Goal: Information Seeking & Learning: Check status

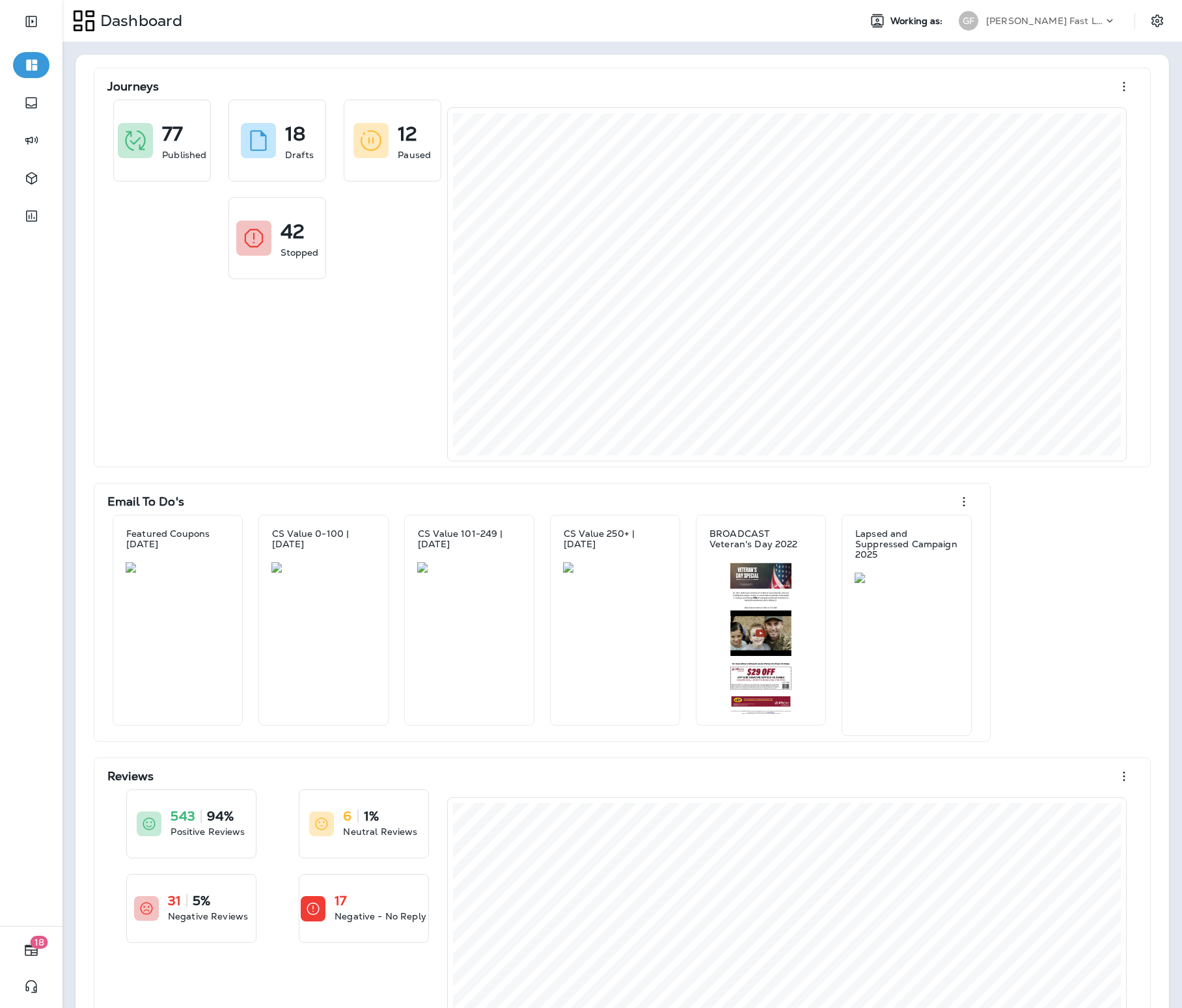
click at [1009, 24] on p "[PERSON_NAME] Fast Lube dba [PERSON_NAME]" at bounding box center [1044, 21] width 117 height 11
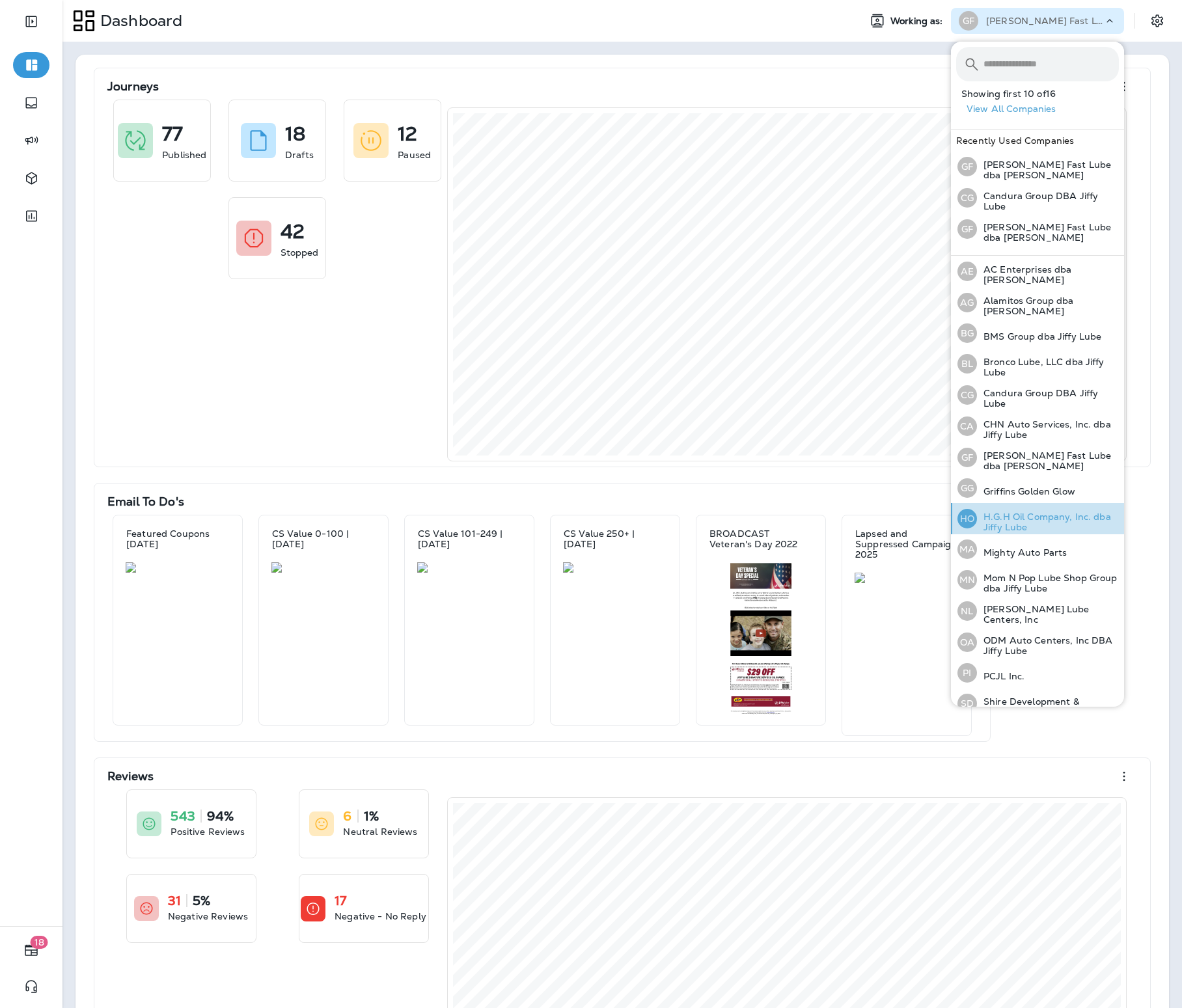
click at [1019, 513] on p "H.G.H Oil Company, Inc. dba Jiffy Lube" at bounding box center [1048, 521] width 142 height 21
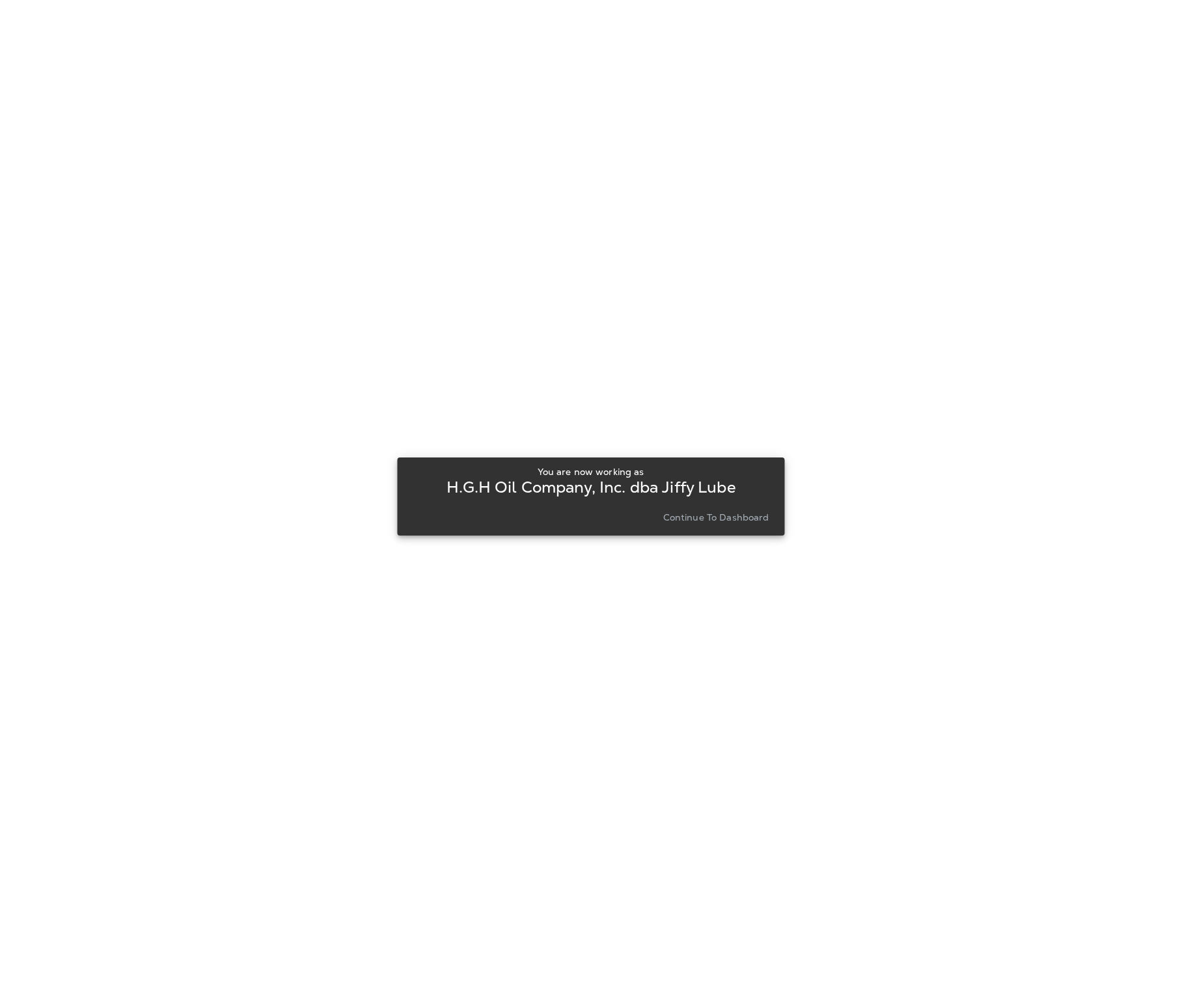
click at [712, 510] on button "Continue to Dashboard" at bounding box center [716, 517] width 116 height 19
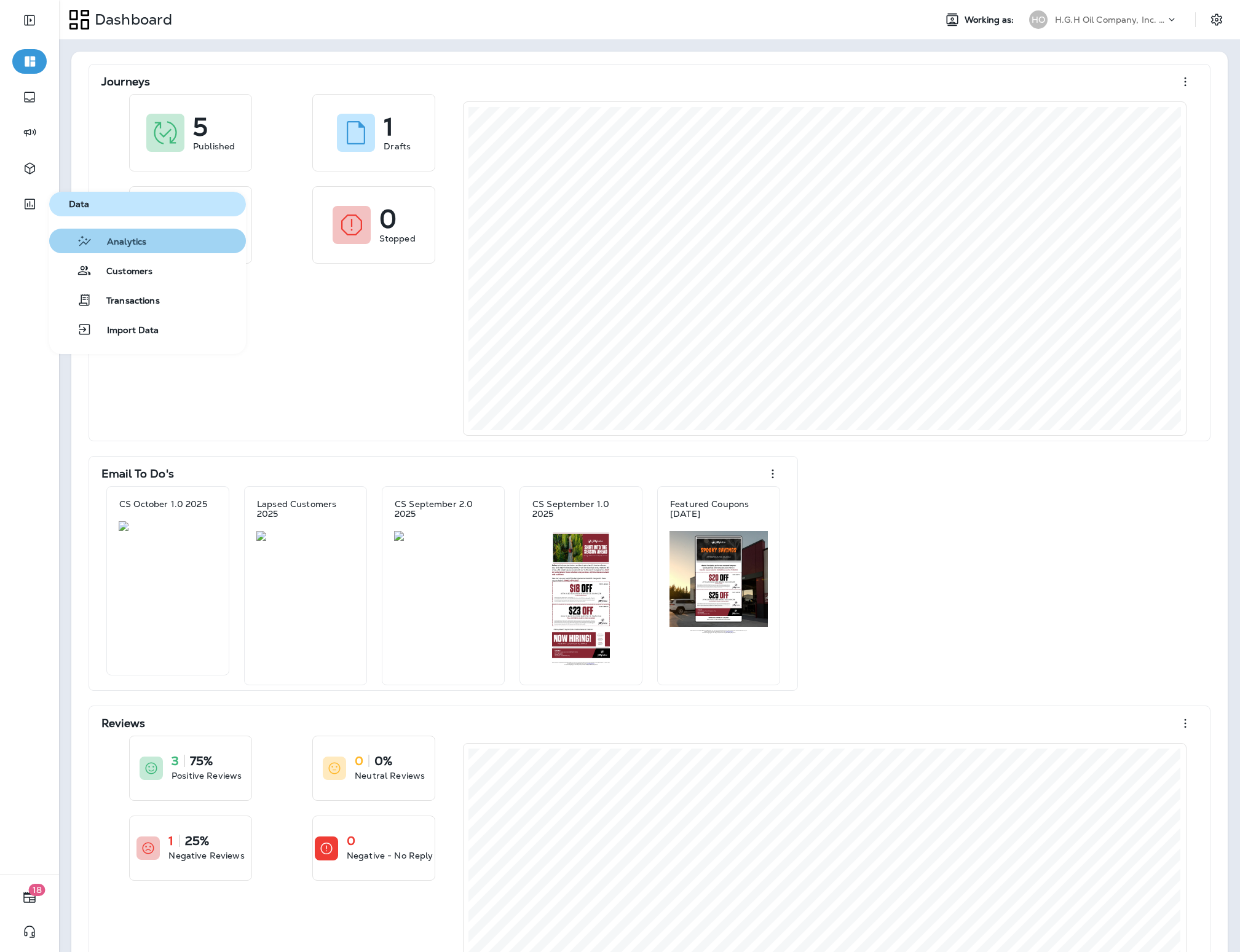
click at [143, 234] on div "Analytics" at bounding box center [101, 241] width 92 height 15
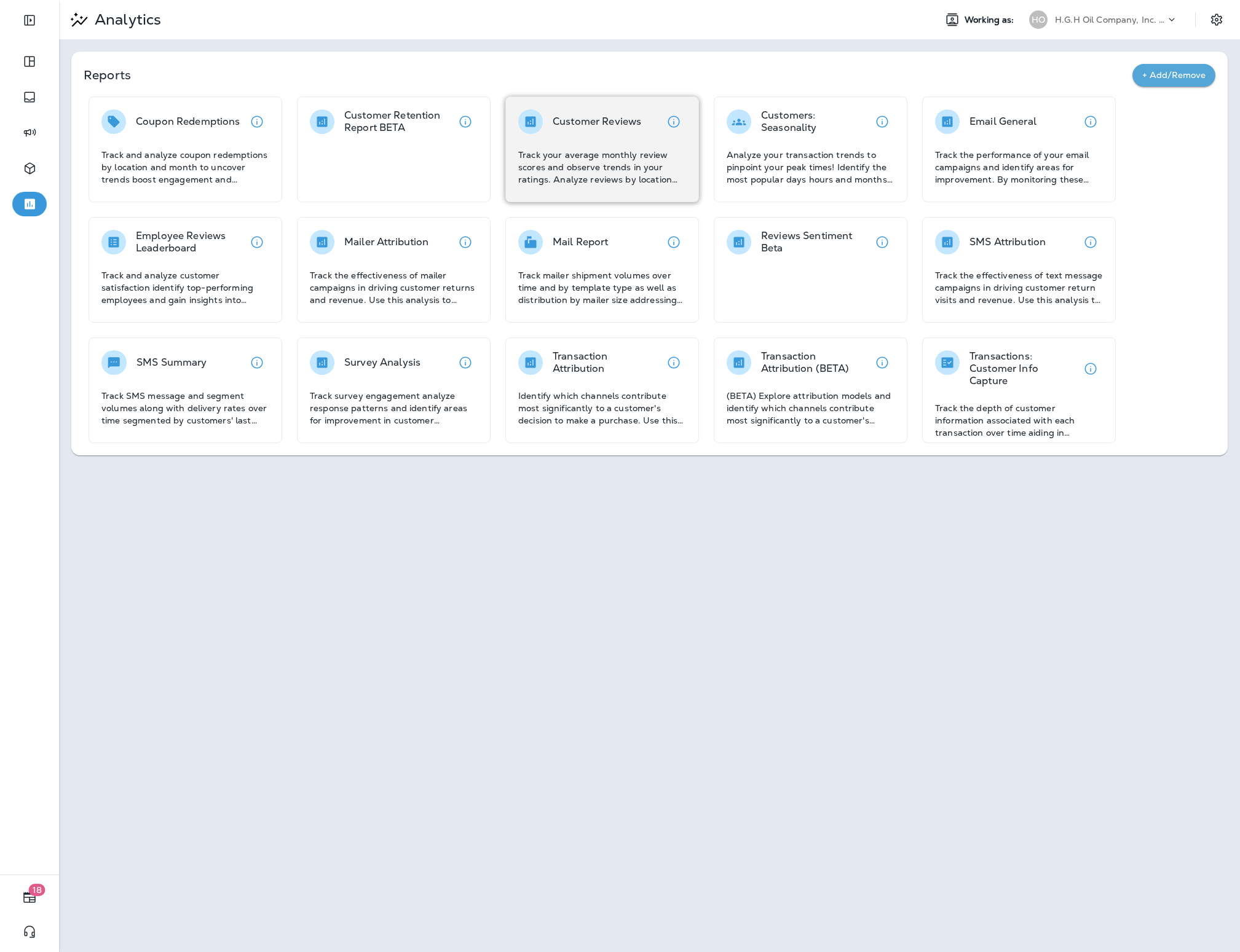
click at [654, 166] on p "Track your average monthly review scores and observe trends in your ratings. An…" at bounding box center [602, 167] width 168 height 37
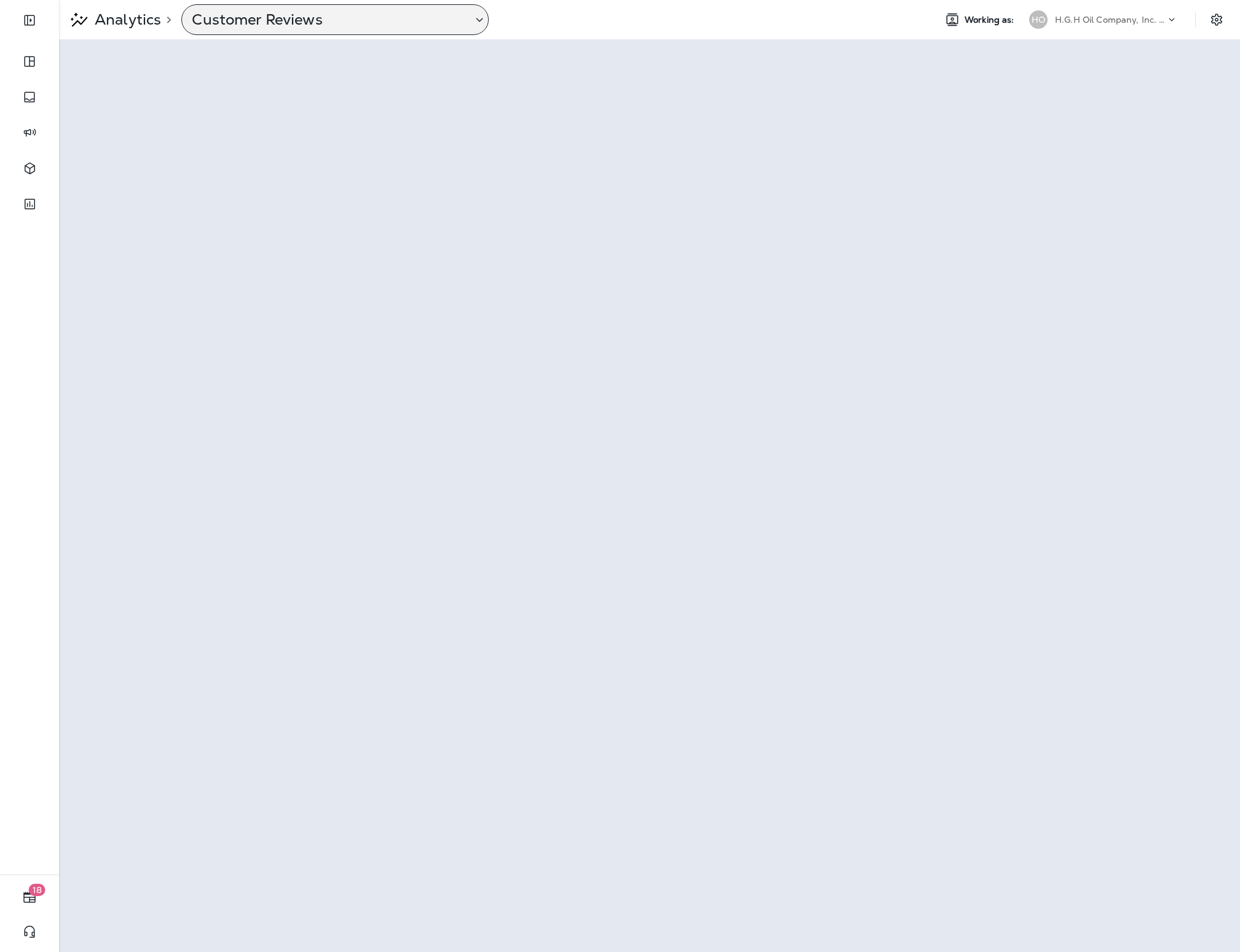
click at [386, 21] on p "Customer Reviews" at bounding box center [327, 20] width 271 height 19
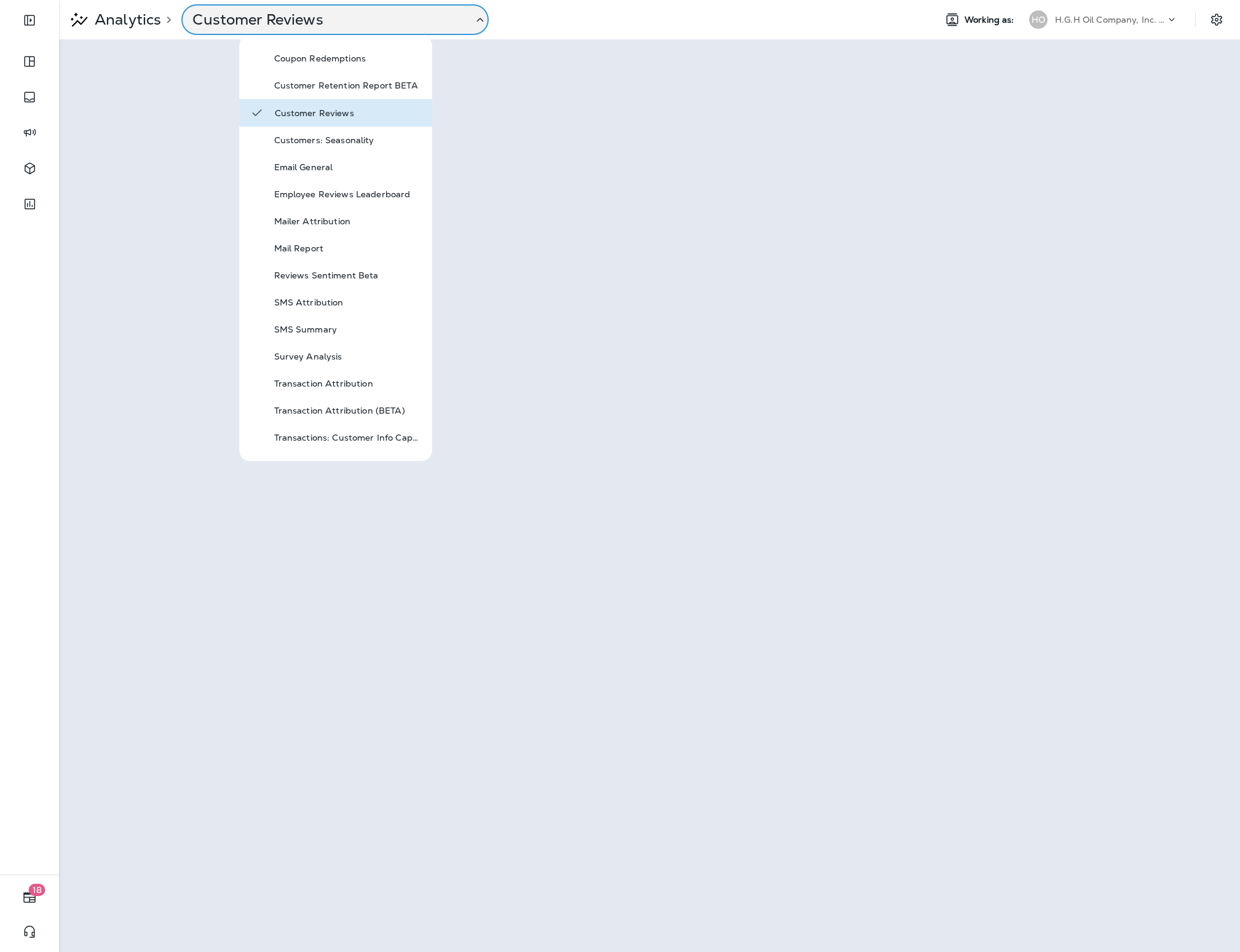
click at [638, 39] on div "Analytics > Customer Reviews Working as: HO H.G.H Oil Company, Inc. dba Jiffy L…" at bounding box center [649, 19] width 1181 height 39
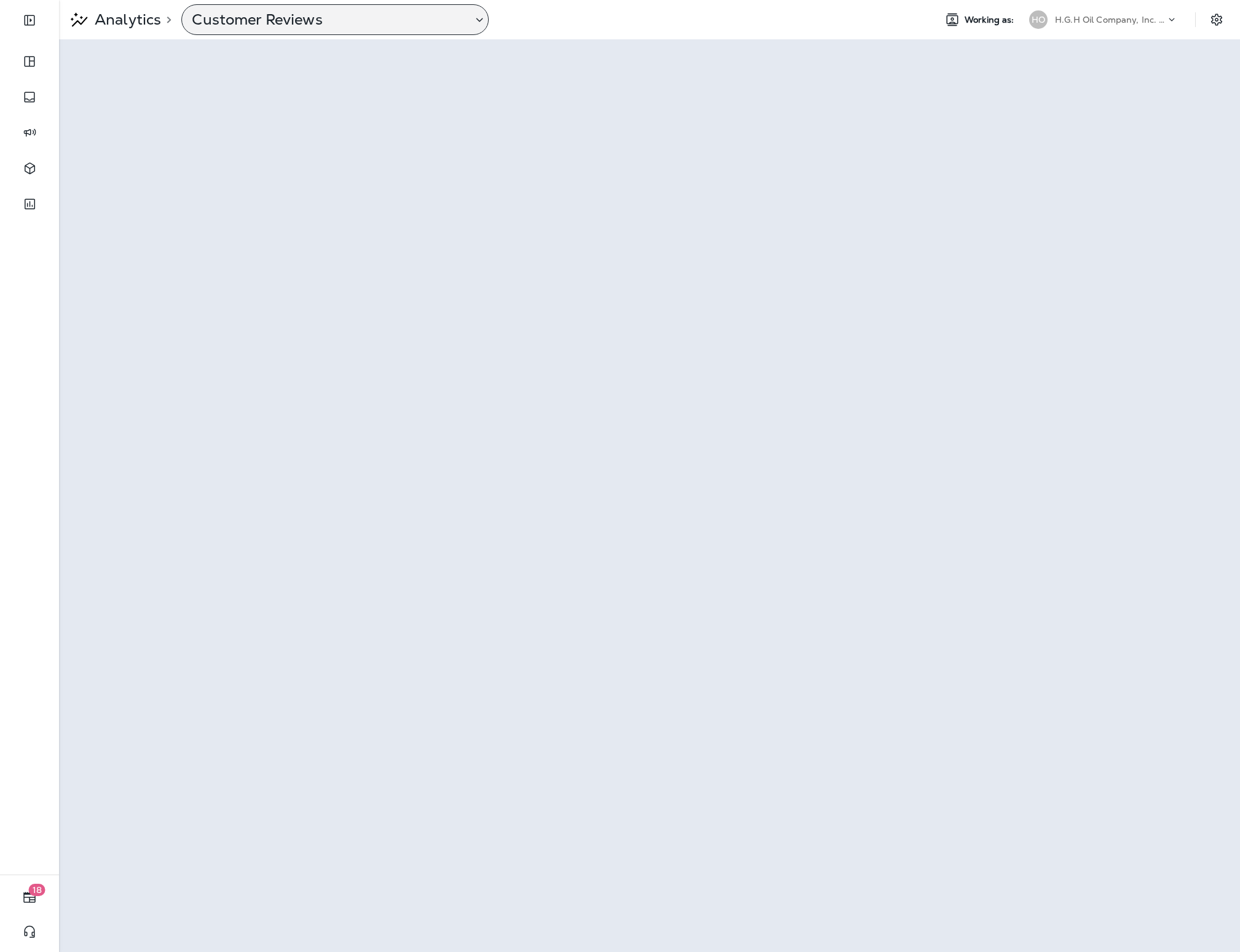
click at [284, 16] on p "Customer Reviews" at bounding box center [327, 20] width 271 height 19
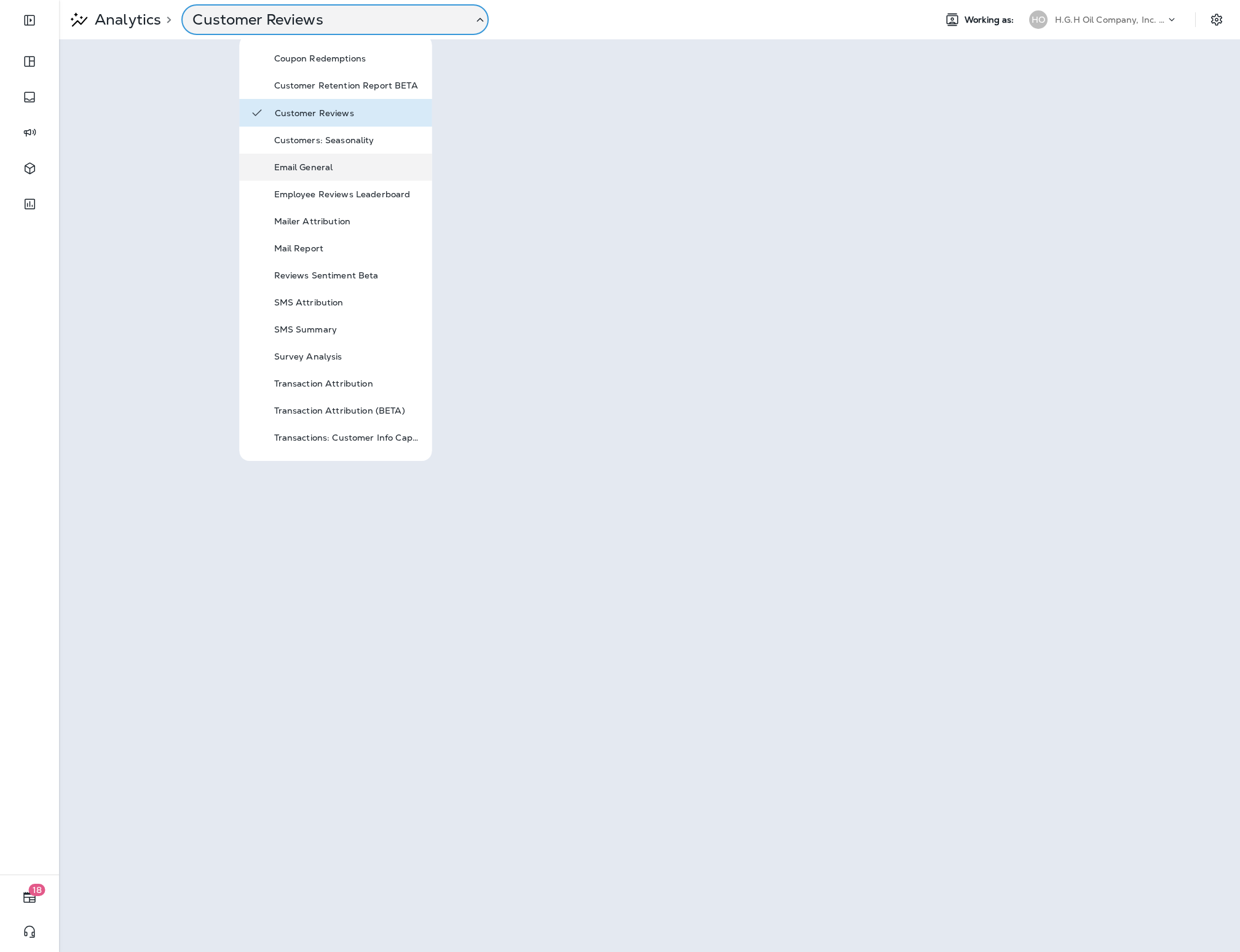
click at [324, 163] on p "Email General" at bounding box center [348, 167] width 148 height 10
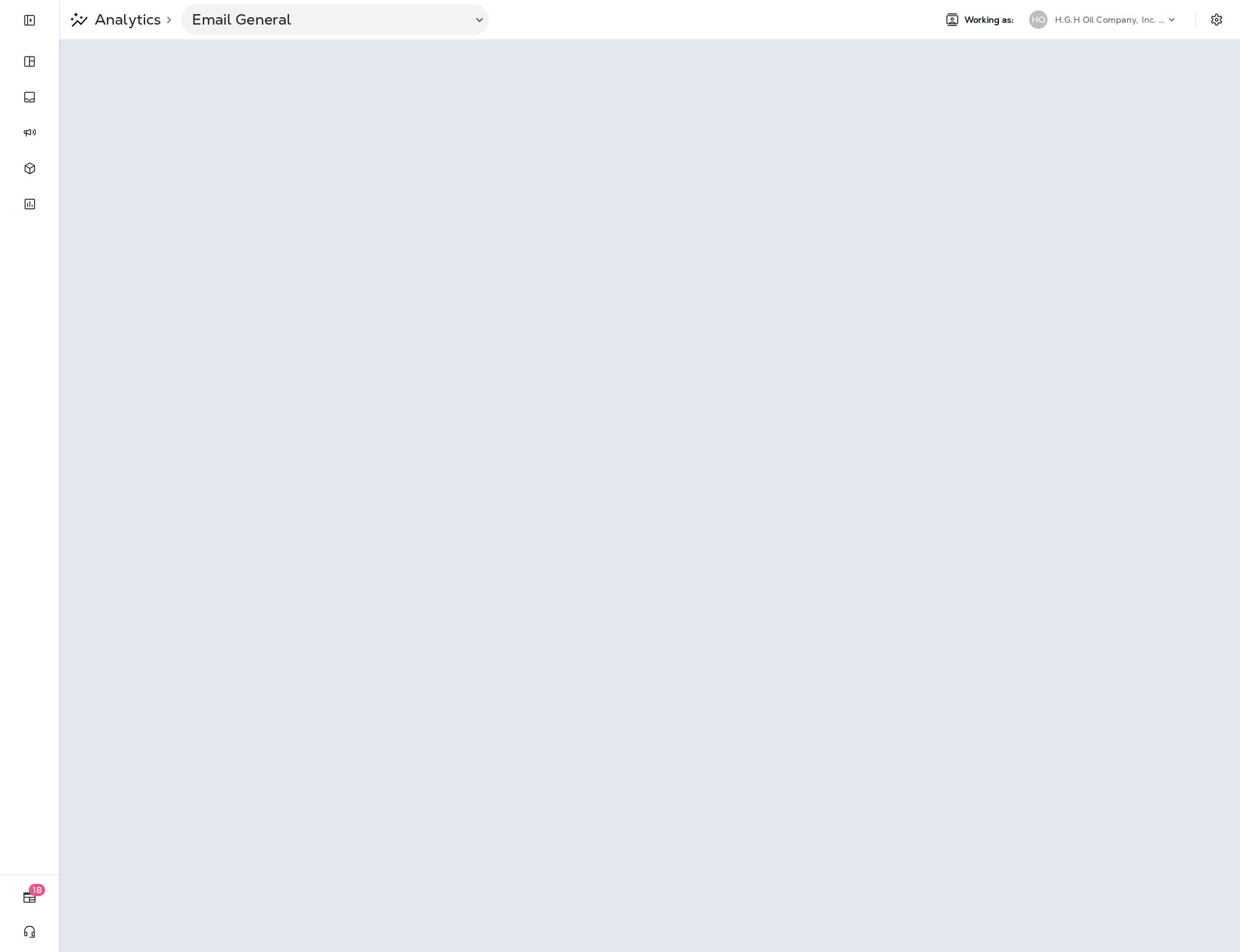
click at [302, 36] on div "Analytics > Email General Working as: HO H.G.H Oil Company, Inc. dba Jiffy Lube" at bounding box center [649, 19] width 1181 height 39
click at [302, 34] on div "Email General" at bounding box center [335, 19] width 308 height 31
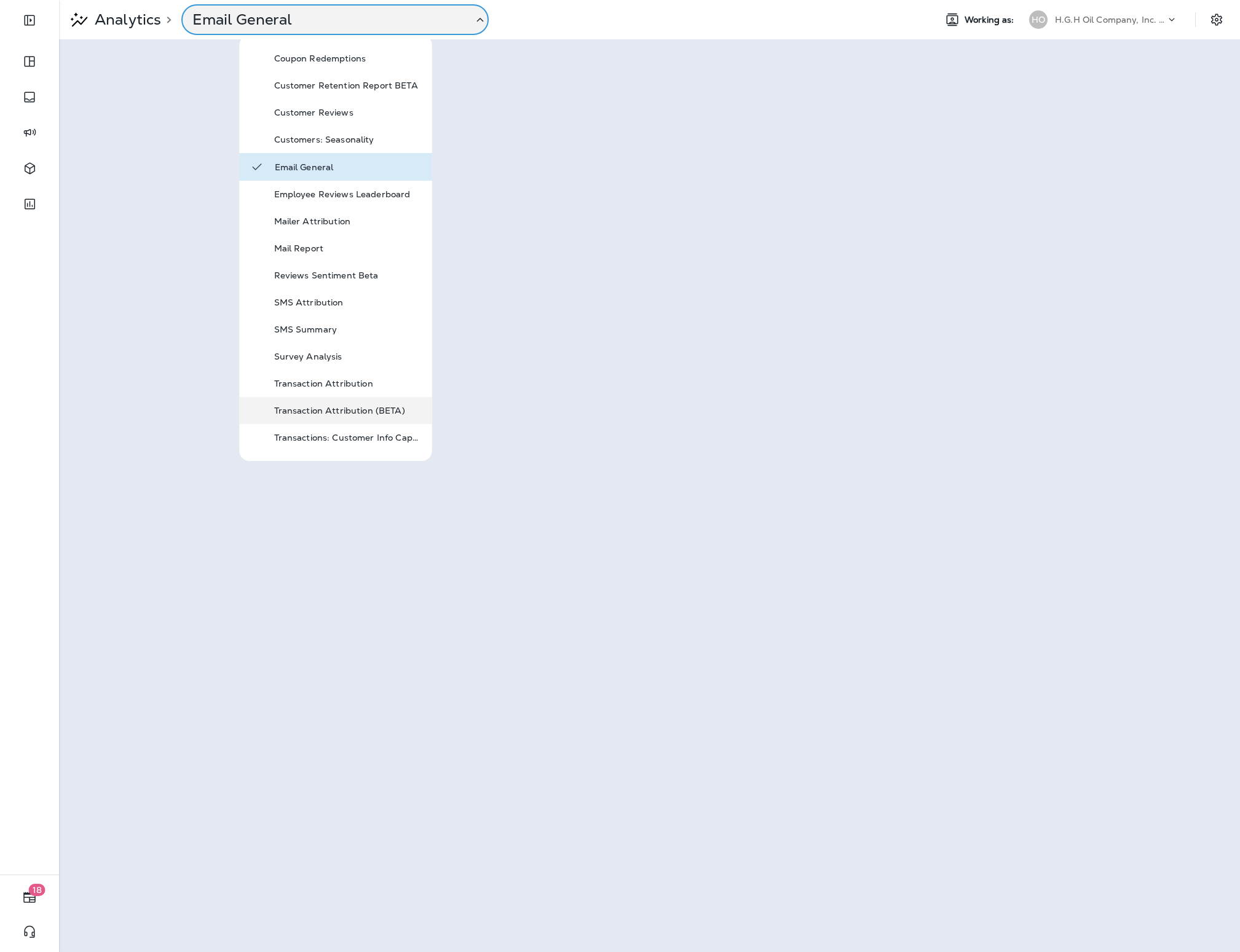
click at [350, 404] on div "Transaction Attribution (BETA)" at bounding box center [348, 410] width 148 height 15
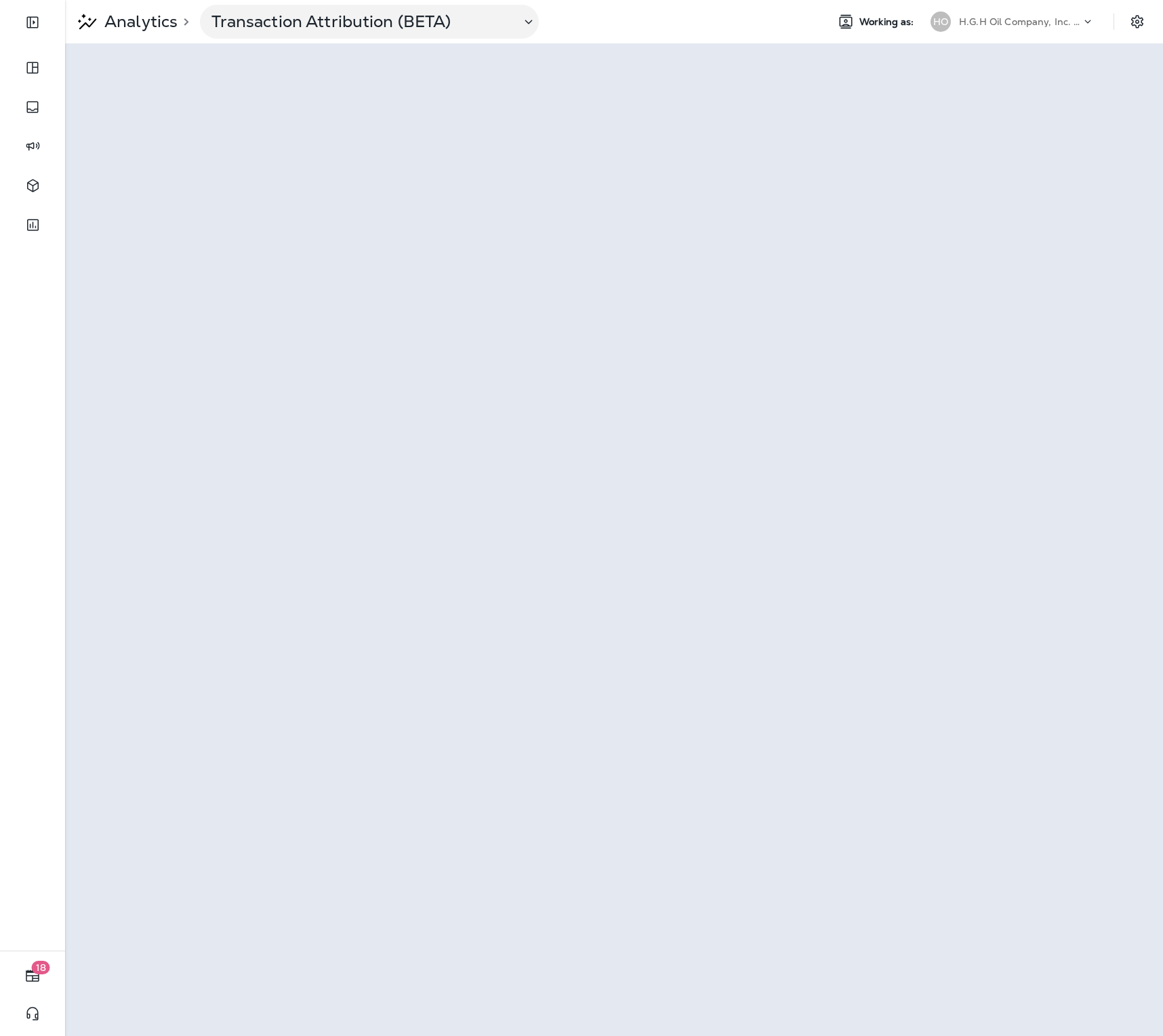
click at [983, 23] on p "H.G.H Oil Company, Inc. dba Jiffy Lube" at bounding box center [1020, 22] width 122 height 11
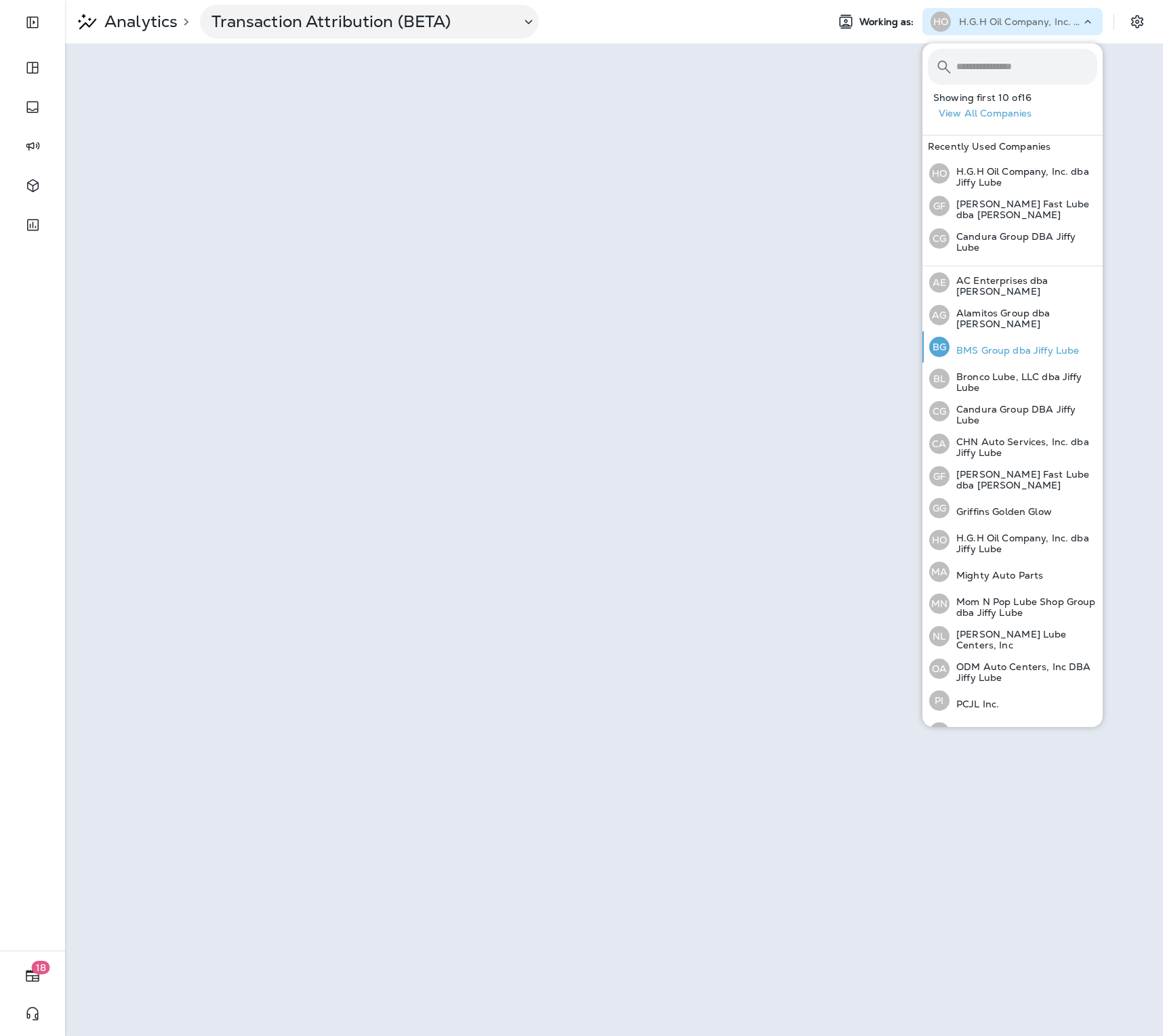
click at [1022, 347] on p "BMS Group dba Jiffy Lube" at bounding box center [1014, 351] width 130 height 11
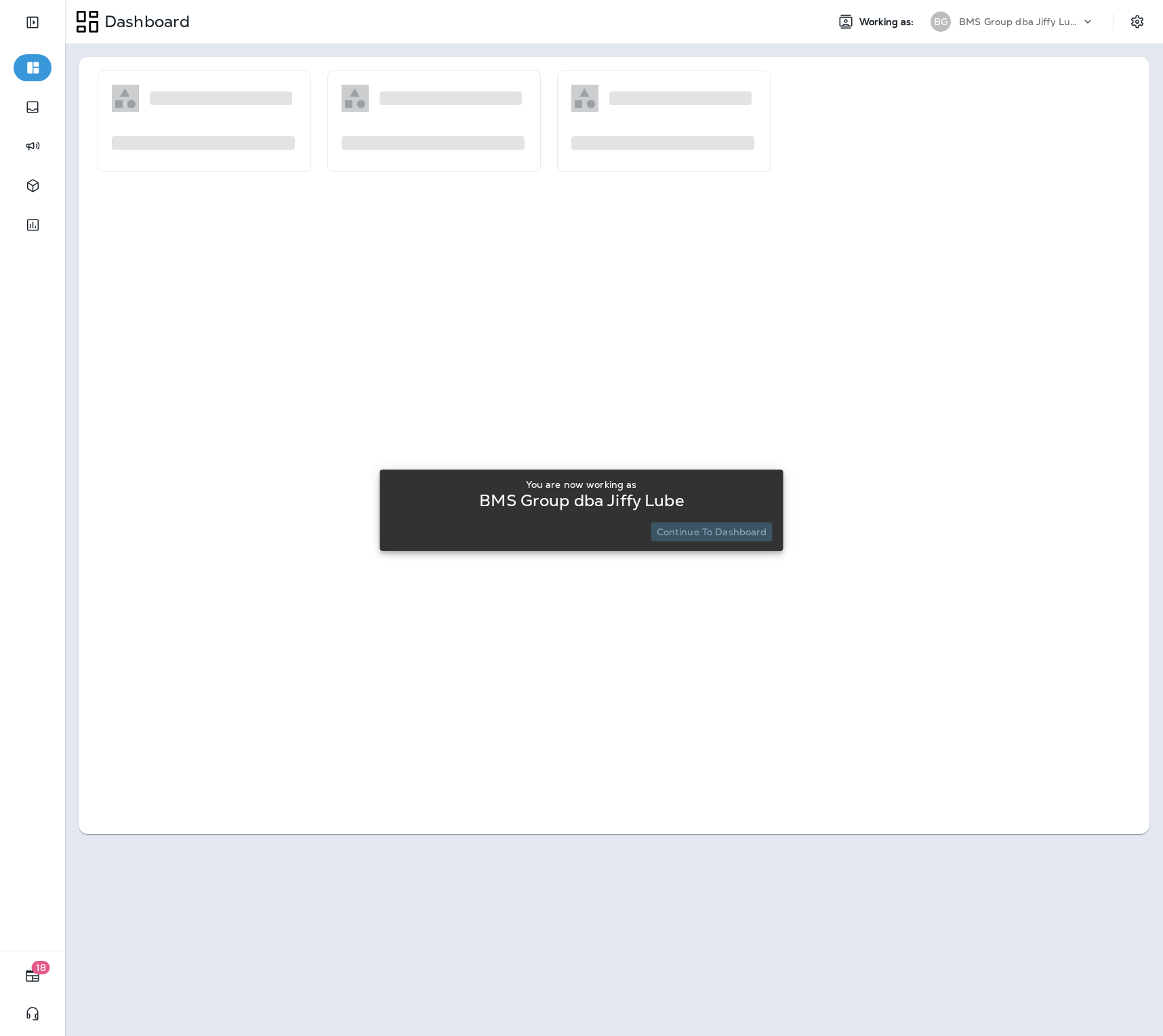
click at [725, 537] on button "Continue to Dashboard" at bounding box center [712, 532] width 121 height 19
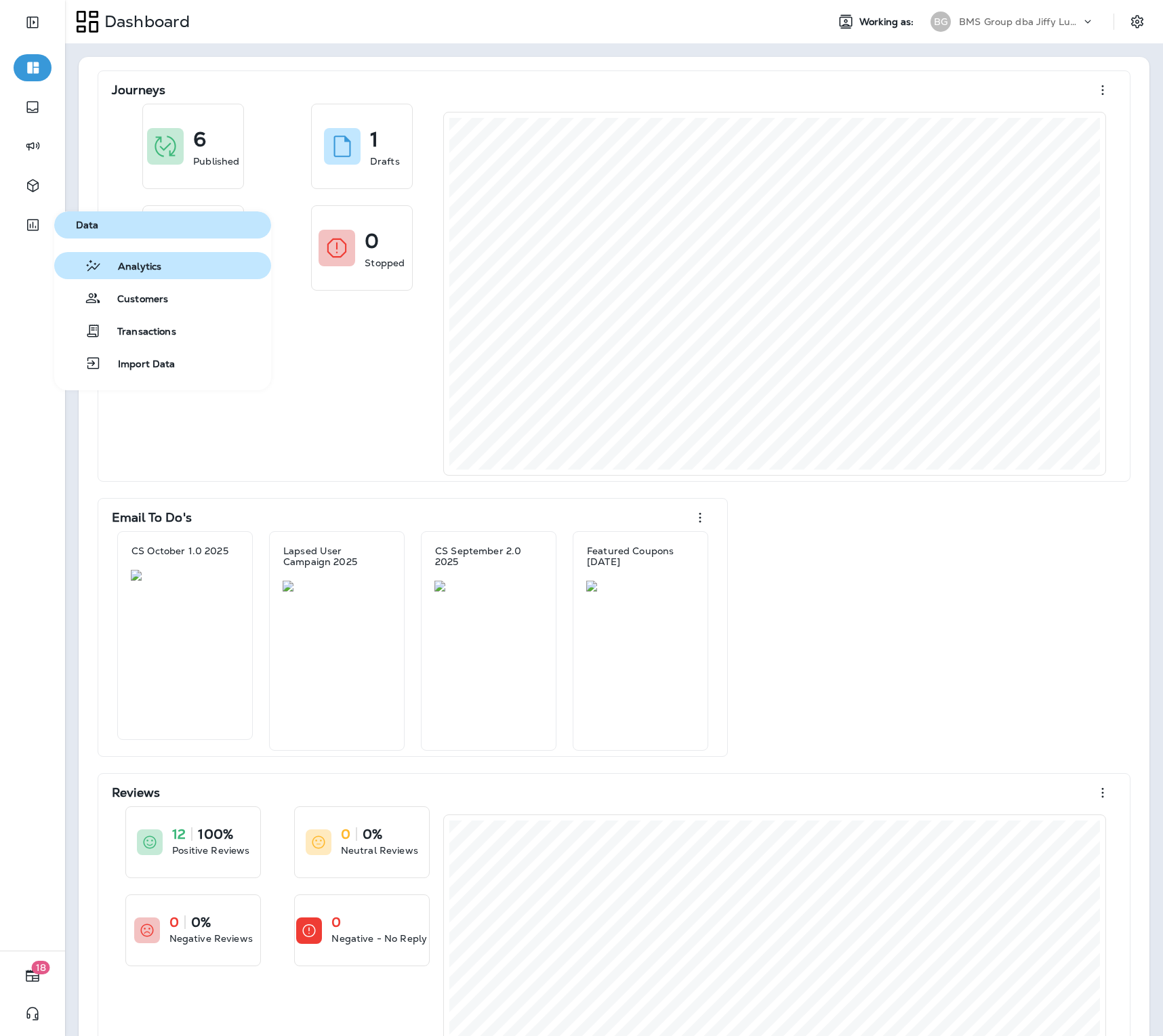
click at [115, 260] on div "Analytics" at bounding box center [111, 266] width 102 height 17
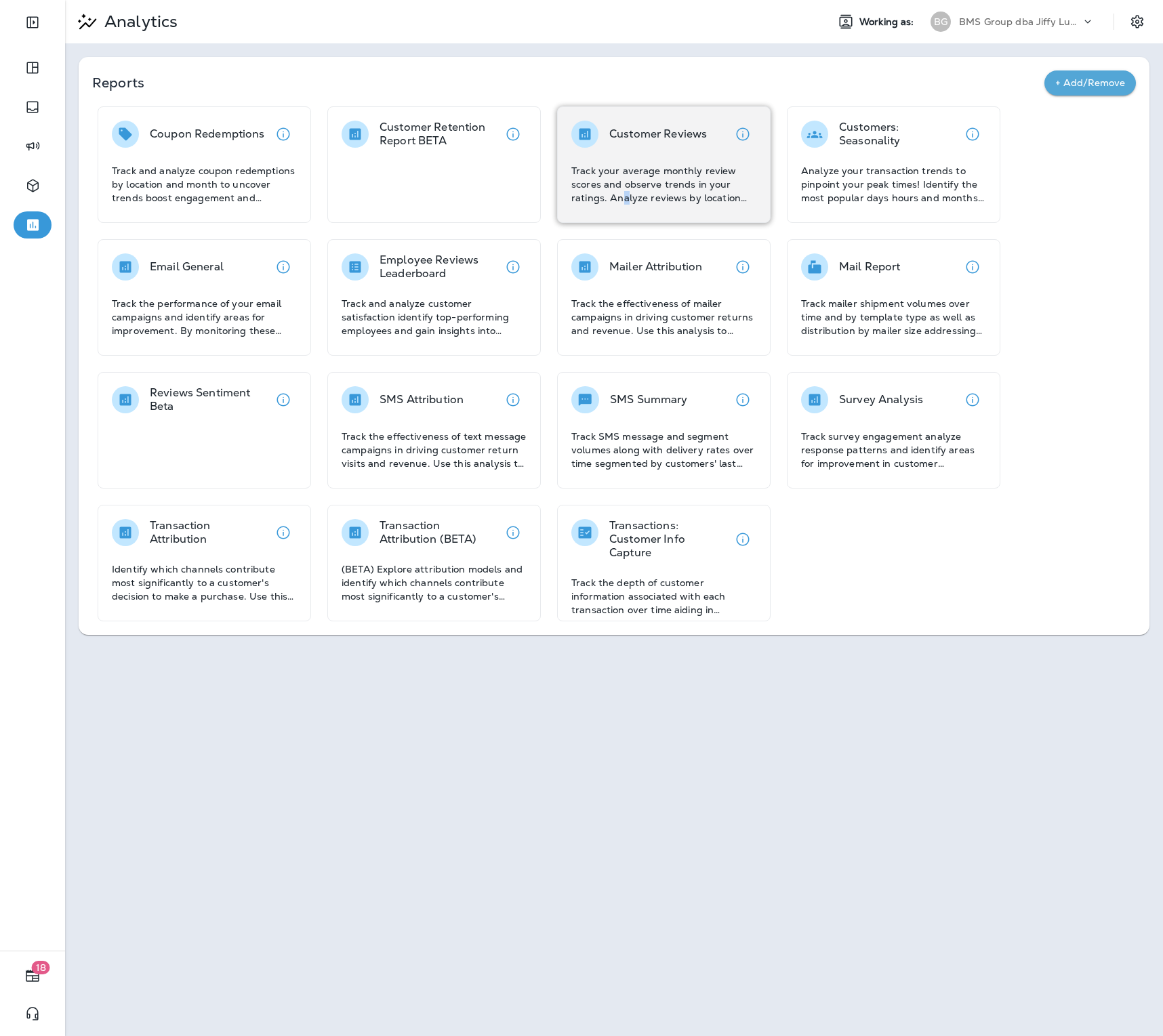
click at [628, 191] on p "Track your average monthly review scores and observe trends in your ratings. An…" at bounding box center [663, 184] width 185 height 41
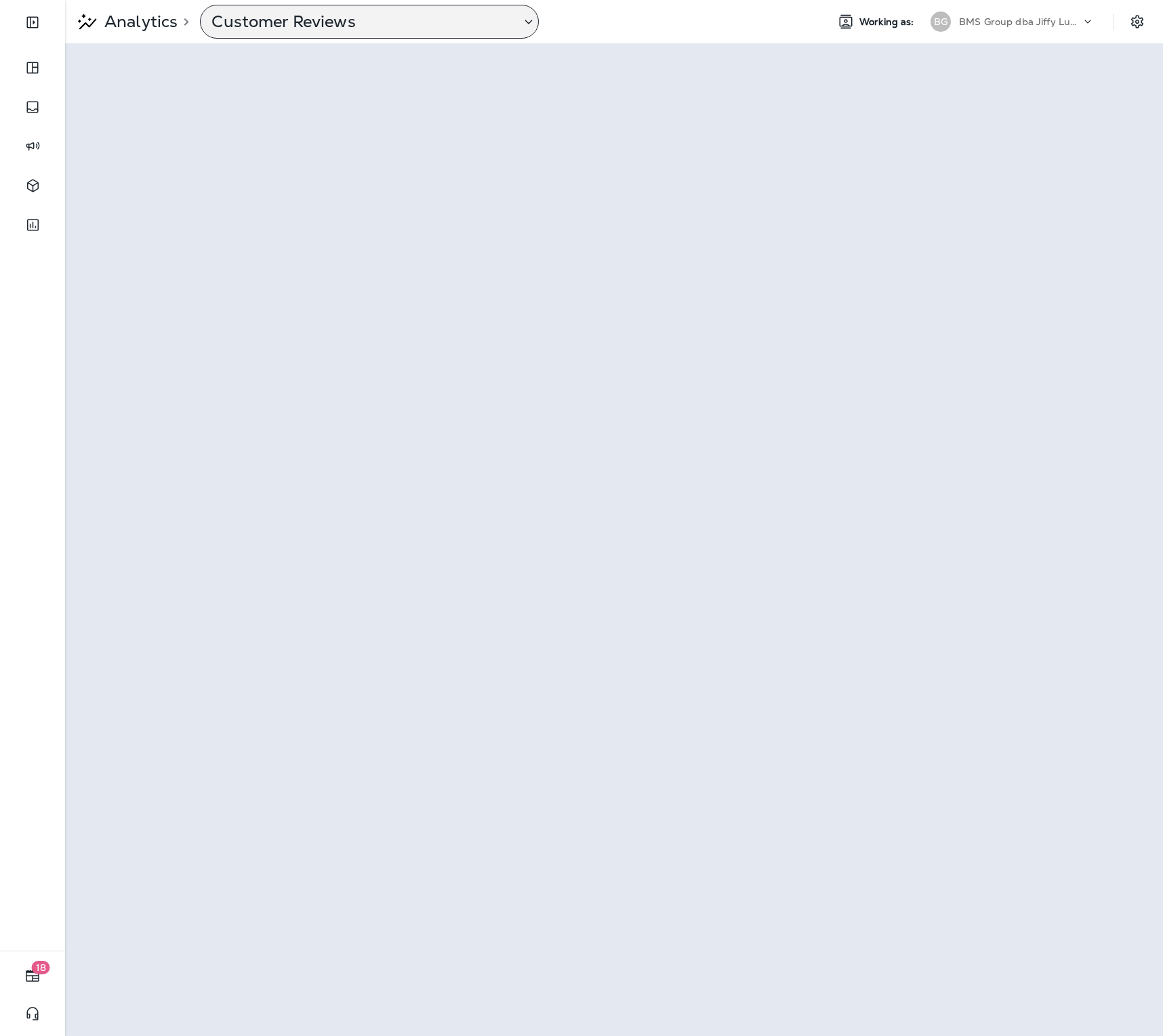
click at [287, 18] on p "Customer Reviews" at bounding box center [360, 22] width 298 height 21
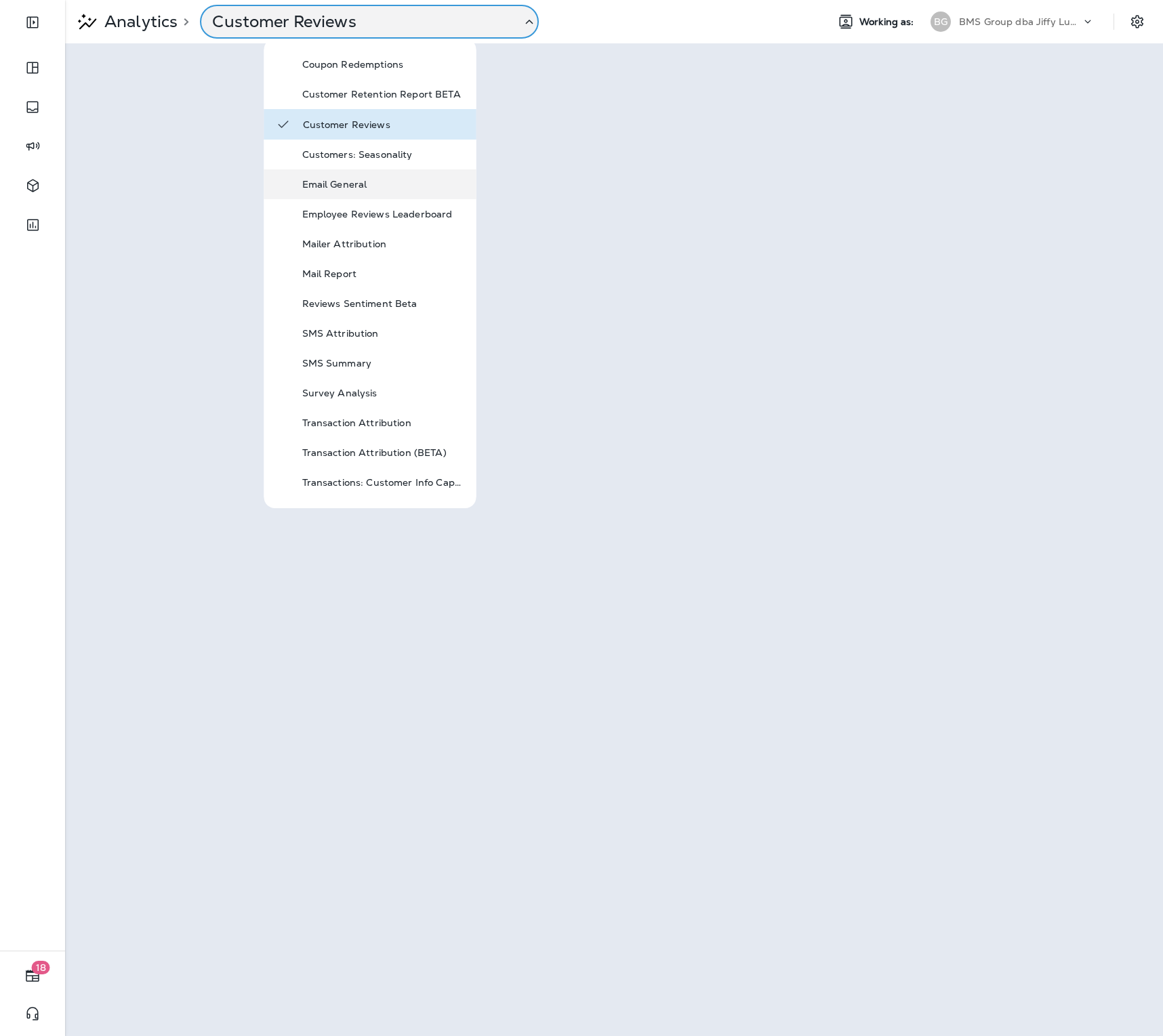
click at [335, 179] on p "Email General" at bounding box center [384, 185] width 163 height 11
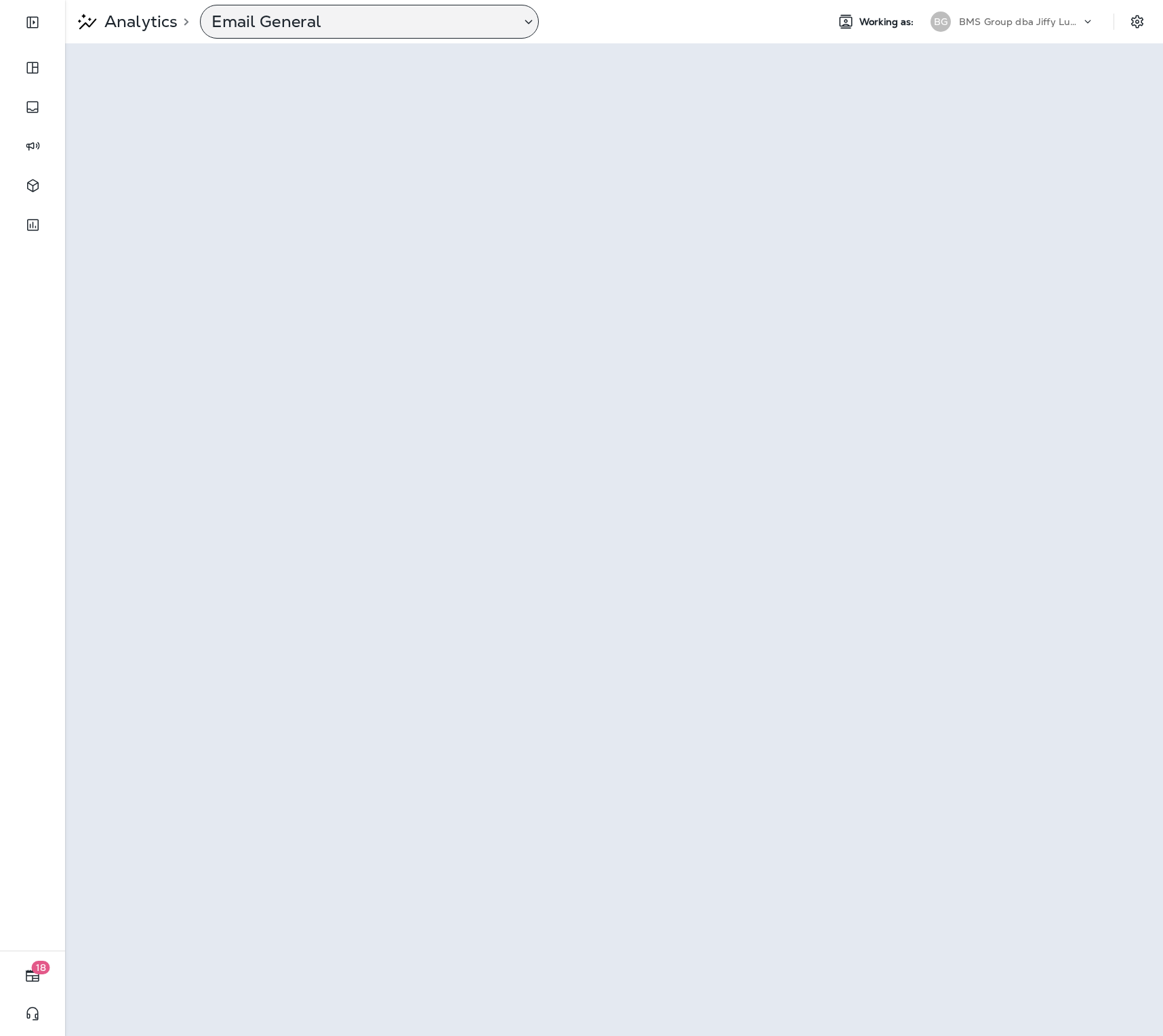
click at [250, 25] on p "Email General" at bounding box center [360, 22] width 298 height 21
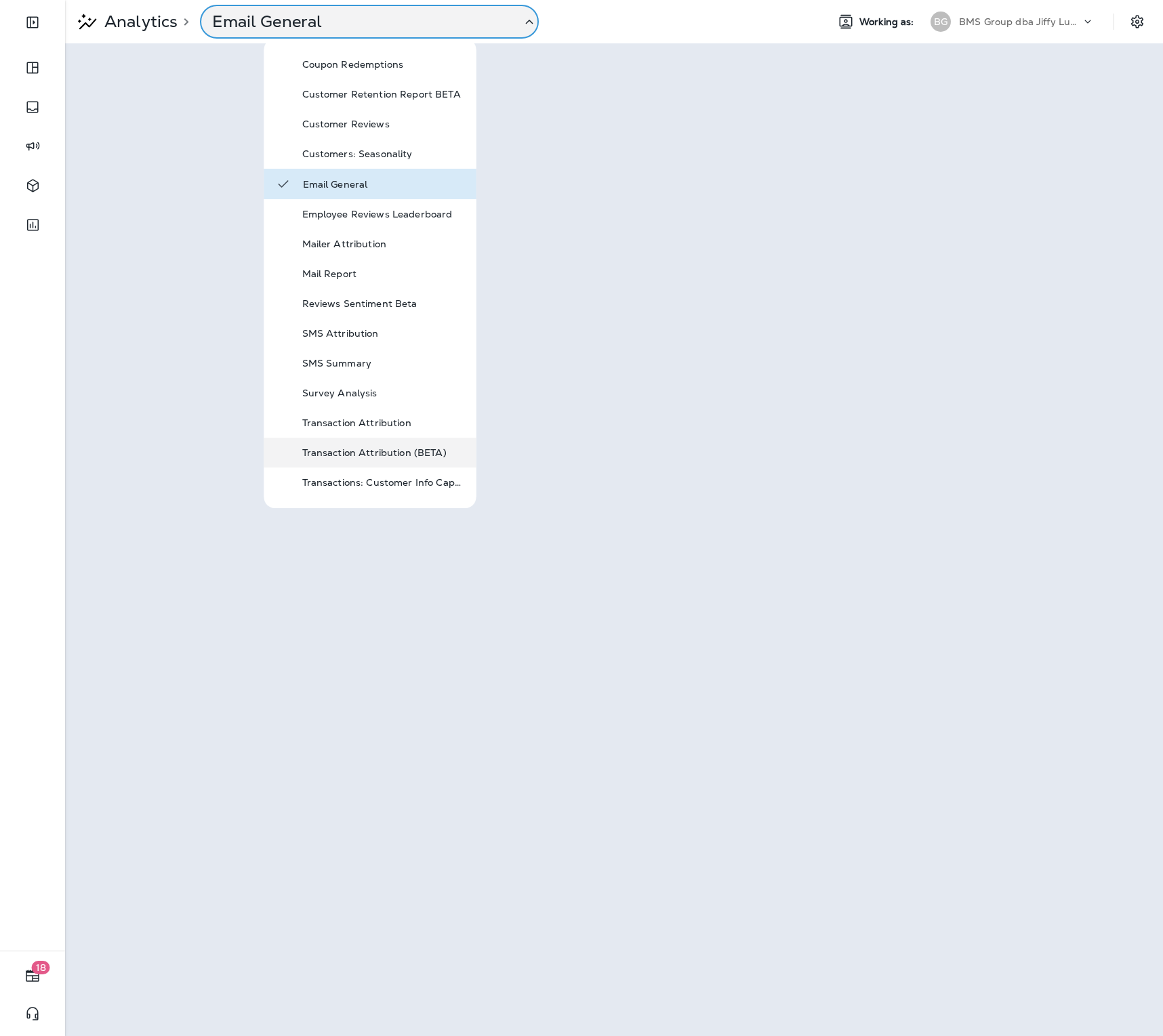
click at [387, 453] on p "Transaction Attribution (BETA)" at bounding box center [384, 453] width 163 height 11
